Goal: Information Seeking & Learning: Stay updated

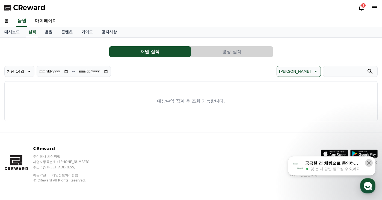
click at [370, 163] on icon at bounding box center [369, 164] width 4 height 4
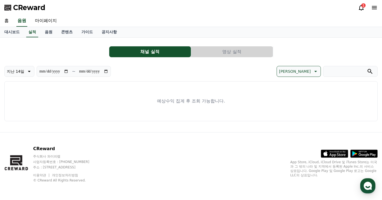
click at [361, 7] on icon at bounding box center [361, 7] width 7 height 7
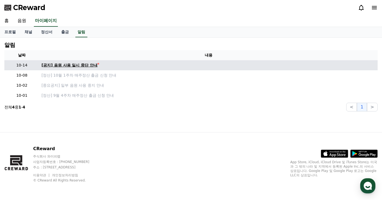
click at [95, 67] on div "[공지] 음원 사용 일시 중단 안내" at bounding box center [70, 66] width 56 height 6
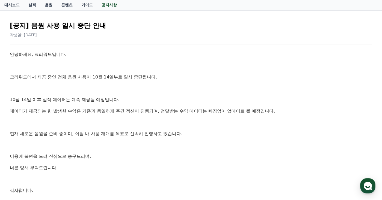
click at [205, 98] on p "10월 14일 이후 실적 데이터는 계속 제공될 예정입니다." at bounding box center [191, 99] width 362 height 7
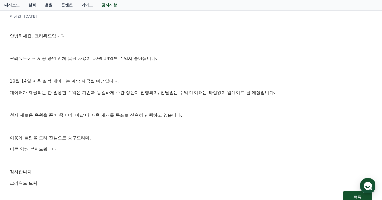
scroll to position [82, 0]
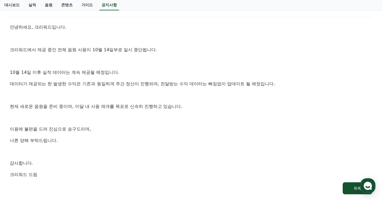
click at [208, 98] on p at bounding box center [191, 95] width 362 height 7
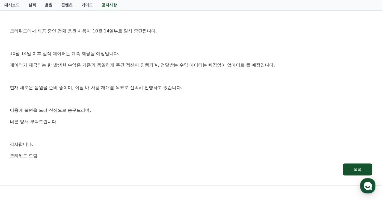
scroll to position [109, 0]
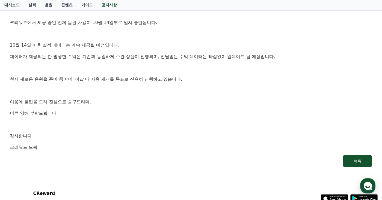
click at [208, 98] on div "안녕하세요, 크리워드입니다. 크리워드에서 제공 중인 전체 음원 사용이 10월 14일부로 일시 중단됩니다. [DATE] 이후 실적 데이터는 계속…" at bounding box center [191, 73] width 362 height 155
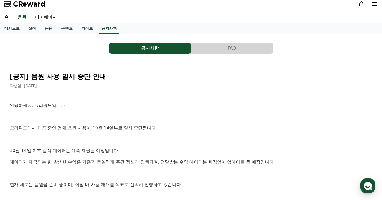
scroll to position [0, 0]
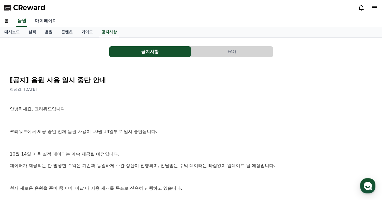
drag, startPoint x: 51, startPoint y: 22, endPoint x: 51, endPoint y: 25, distance: 3.3
click at [51, 22] on link "마이페이지" at bounding box center [46, 20] width 31 height 11
select select "**********"
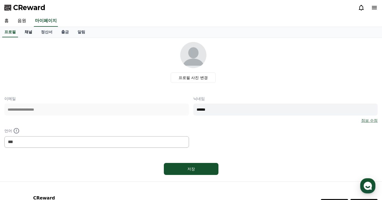
click at [26, 33] on link "채널" at bounding box center [28, 32] width 16 height 10
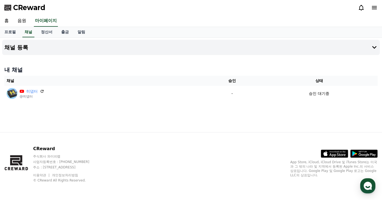
click at [362, 6] on icon at bounding box center [361, 7] width 7 height 7
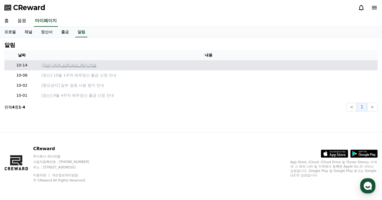
click at [90, 65] on p "[공지] 음원 사용 일시 중단 안내" at bounding box center [209, 66] width 334 height 6
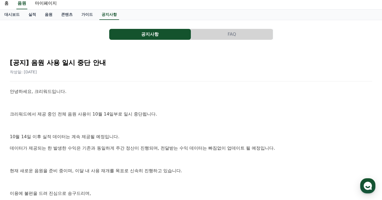
scroll to position [27, 0]
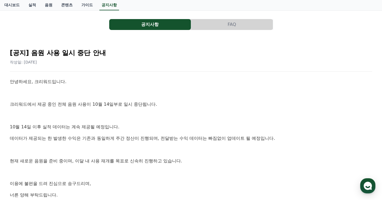
click at [199, 90] on p at bounding box center [191, 93] width 362 height 7
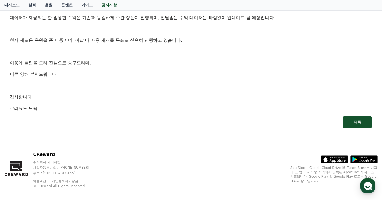
scroll to position [154, 0]
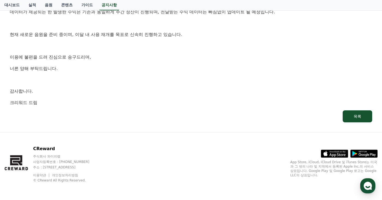
click at [199, 89] on p "감사합니다." at bounding box center [191, 91] width 362 height 7
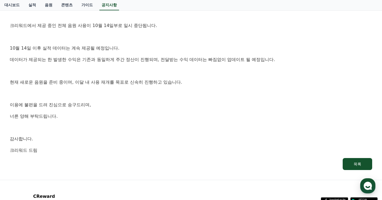
scroll to position [99, 0]
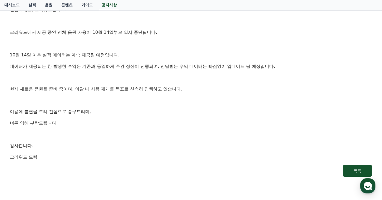
click at [202, 86] on p "현재 새로운 음원을 준비 중이며, 이달 내 사용 재개를 목표로 신속히 진행하고 있습니다." at bounding box center [191, 89] width 362 height 7
click at [203, 91] on p "현재 새로운 음원을 준비 중이며, 이달 내 사용 재개를 목표로 신속히 진행하고 있습니다." at bounding box center [191, 89] width 362 height 7
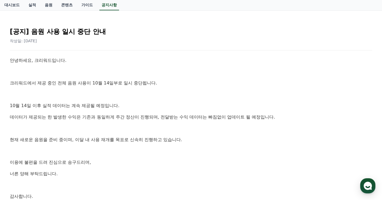
scroll to position [0, 0]
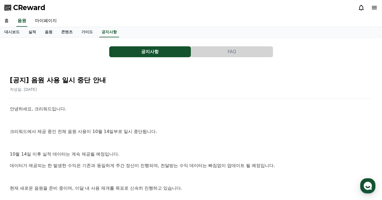
click at [199, 88] on div "작성일: [DATE]" at bounding box center [191, 89] width 362 height 5
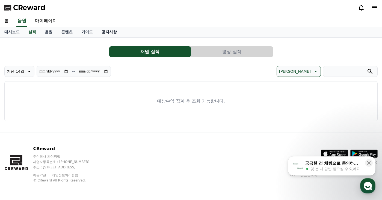
click at [111, 34] on link "공지사항" at bounding box center [109, 32] width 24 height 10
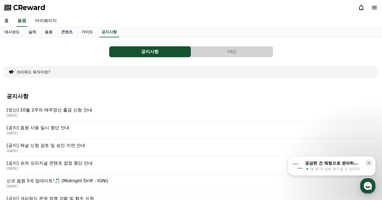
click at [87, 114] on p "[DATE]" at bounding box center [191, 116] width 369 height 4
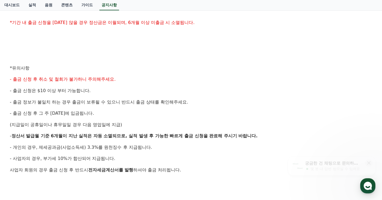
scroll to position [191, 0]
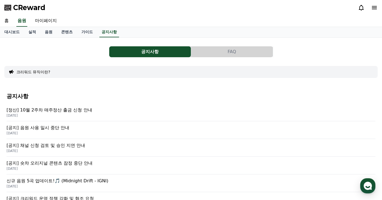
click at [86, 134] on p "[DATE]" at bounding box center [191, 133] width 369 height 4
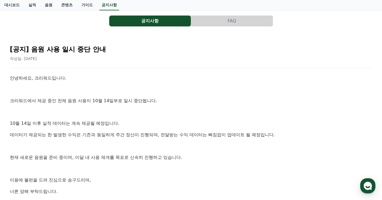
scroll to position [82, 0]
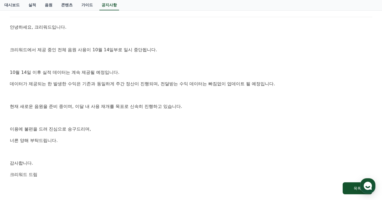
click at [199, 75] on p "10월 14일 이후 실적 데이터는 계속 제공될 예정입니다." at bounding box center [191, 72] width 362 height 7
click at [207, 101] on div "안녕하세요, 크리워드입니다. 크리워드에서 제공 중인 전체 음원 사용이 10월 14일부로 일시 중단됩니다. [DATE] 이후 실적 데이터는 계속…" at bounding box center [191, 101] width 362 height 155
click at [202, 68] on div "안녕하세요, 크리워드입니다. 크리워드에서 제공 중인 전체 음원 사용이 10월 14일부로 일시 중단됩니다. [DATE] 이후 실적 데이터는 계속…" at bounding box center [191, 101] width 362 height 155
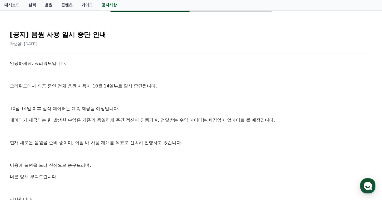
scroll to position [72, 0]
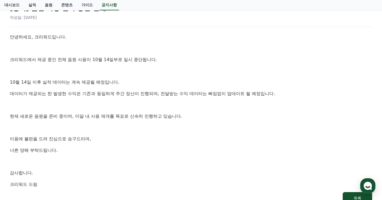
click at [187, 107] on p at bounding box center [191, 105] width 362 height 7
click at [185, 78] on div "안녕하세요, 크리워드입니다. 크리워드에서 제공 중인 전체 음원 사용이 10월 14일부로 일시 중단됩니다. [DATE] 이후 실적 데이터는 계속…" at bounding box center [191, 111] width 362 height 155
click at [182, 105] on p at bounding box center [191, 105] width 362 height 7
click at [189, 78] on div "안녕하세요, 크리워드입니다. 크리워드에서 제공 중인 전체 음원 사용이 10월 14일부로 일시 중단됩니다. [DATE] 이후 실적 데이터는 계속…" at bounding box center [191, 111] width 362 height 155
click at [187, 100] on div "안녕하세요, 크리워드입니다. 크리워드에서 제공 중인 전체 음원 사용이 10월 14일부로 일시 중단됩니다. [DATE] 이후 실적 데이터는 계속…" at bounding box center [191, 111] width 362 height 155
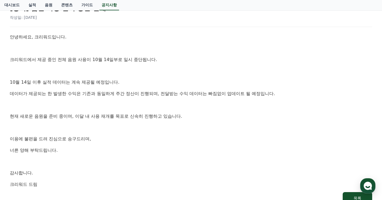
click at [197, 75] on p at bounding box center [191, 71] width 362 height 7
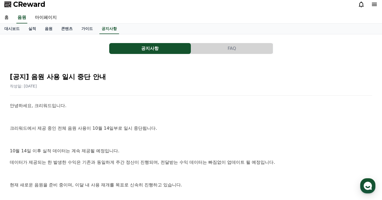
scroll to position [0, 0]
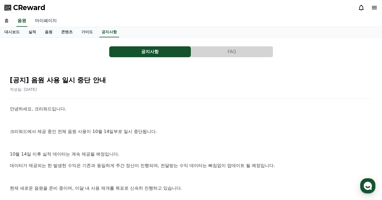
click at [54, 20] on link "마이페이지" at bounding box center [46, 20] width 31 height 11
select select "**********"
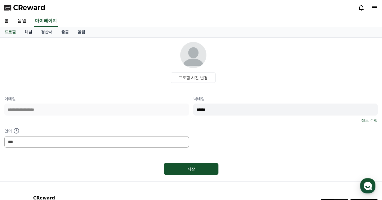
click at [33, 32] on link "채널" at bounding box center [28, 32] width 16 height 10
